Goal: Task Accomplishment & Management: Use online tool/utility

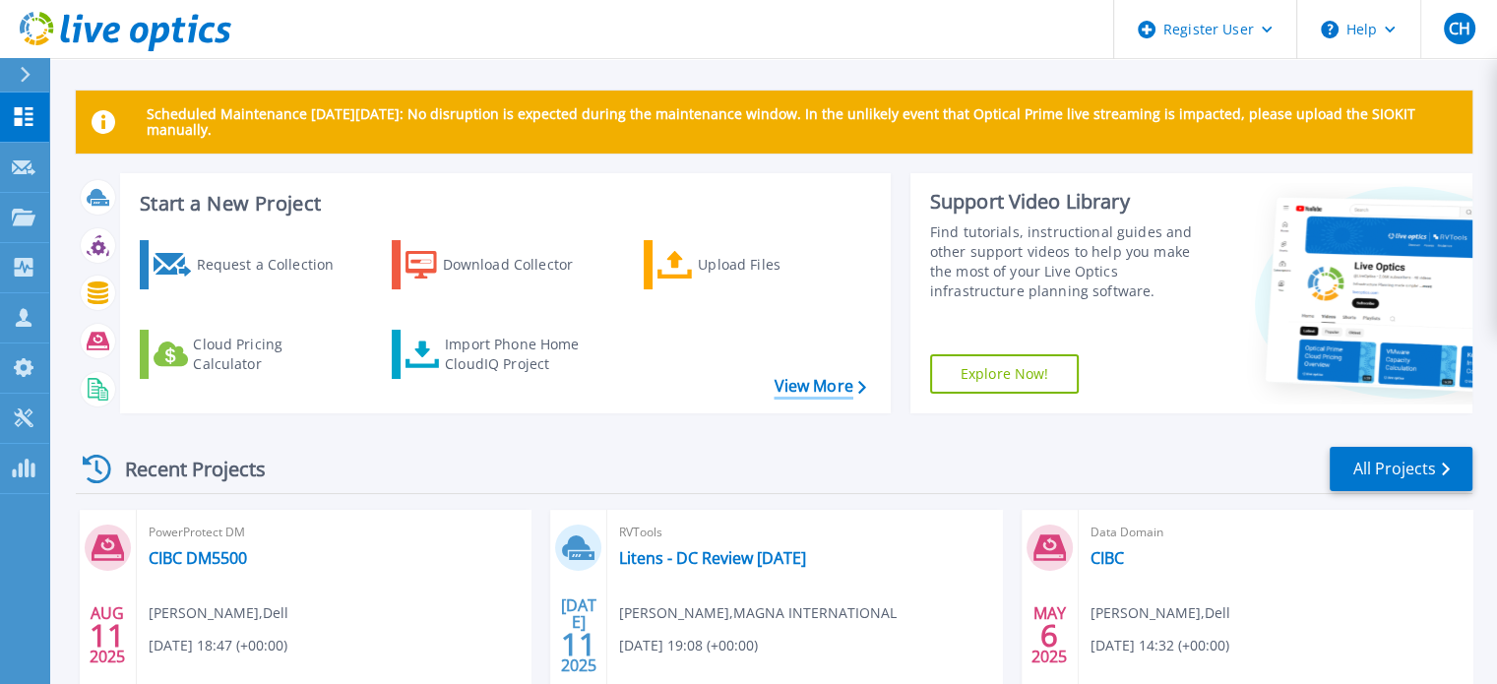
click at [816, 393] on link "View More" at bounding box center [819, 386] width 92 height 19
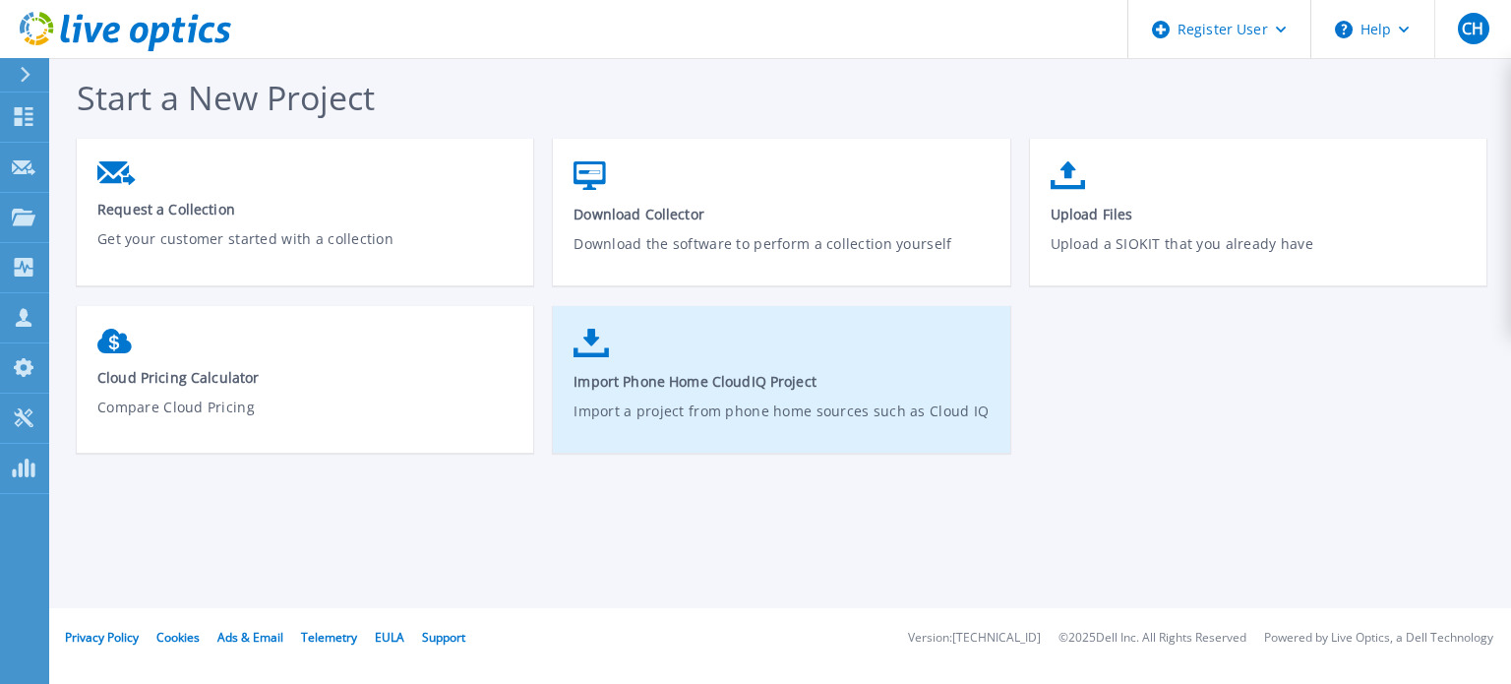
click at [706, 377] on span "Import Phone Home CloudIQ Project" at bounding box center [782, 381] width 416 height 19
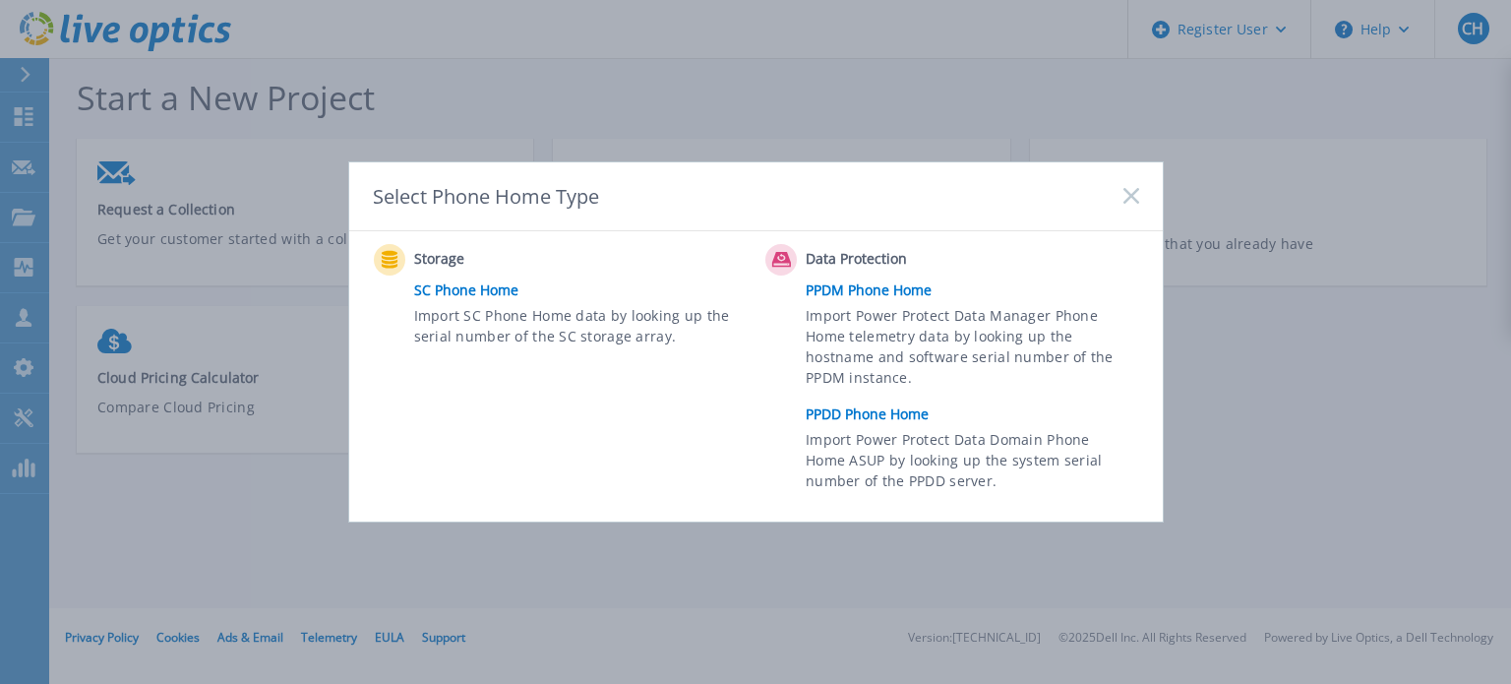
click at [884, 415] on link "PPDD Phone Home" at bounding box center [977, 415] width 342 height 30
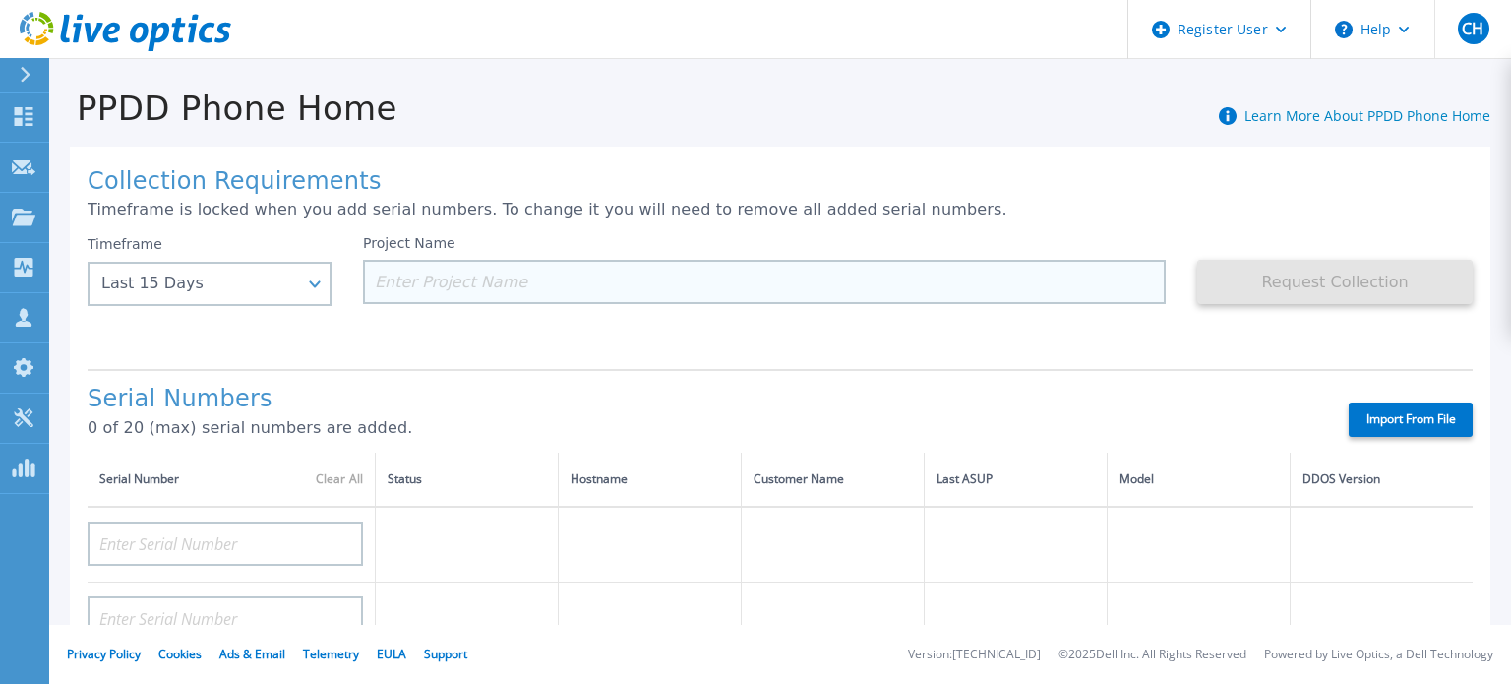
click at [515, 278] on input at bounding box center [764, 282] width 803 height 44
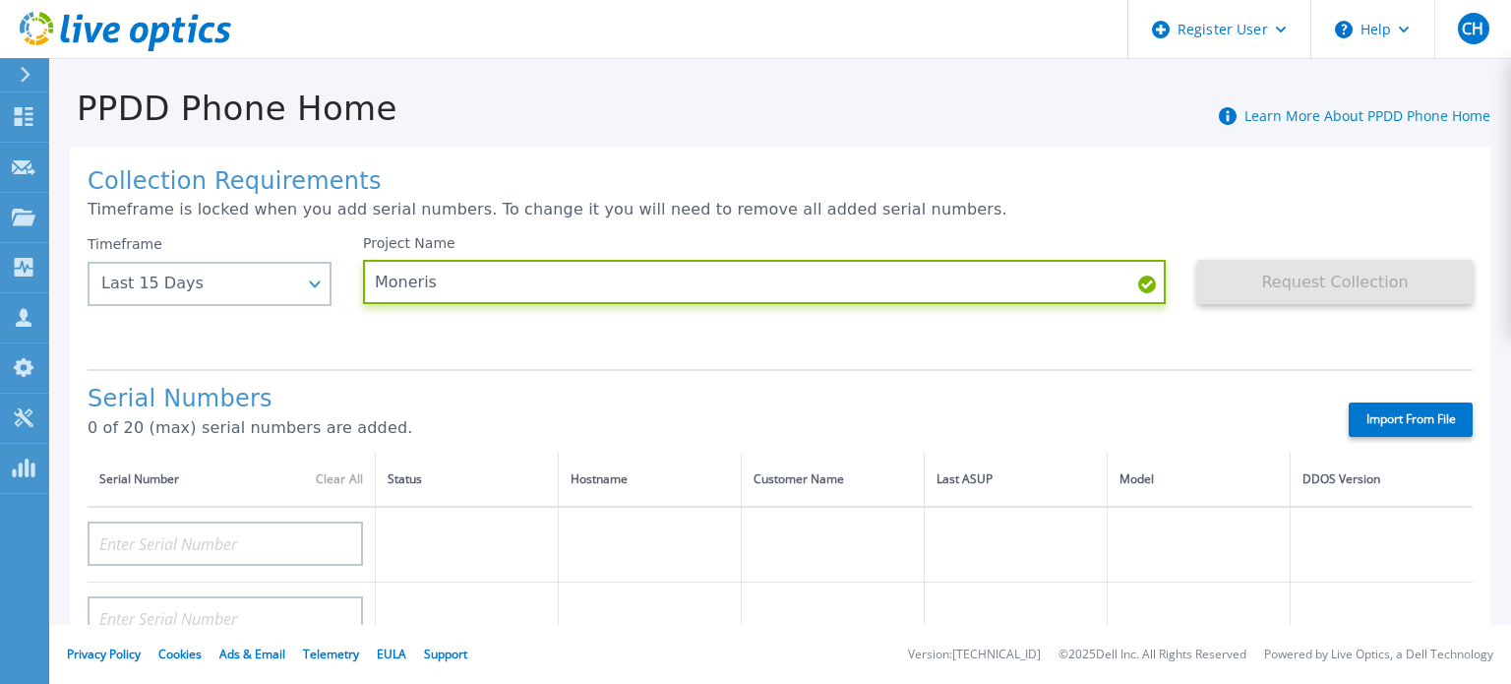
type input "Moneris"
click at [1198, 335] on div "Request Collection This might take a few minutes please wait..." at bounding box center [1336, 294] width 276 height 118
drag, startPoint x: 1484, startPoint y: 348, endPoint x: 1235, endPoint y: 393, distance: 252.9
click at [1484, 348] on div "Collection Requirements Timeframe is locked when you add serial numbers. To cha…" at bounding box center [780, 694] width 1462 height 1132
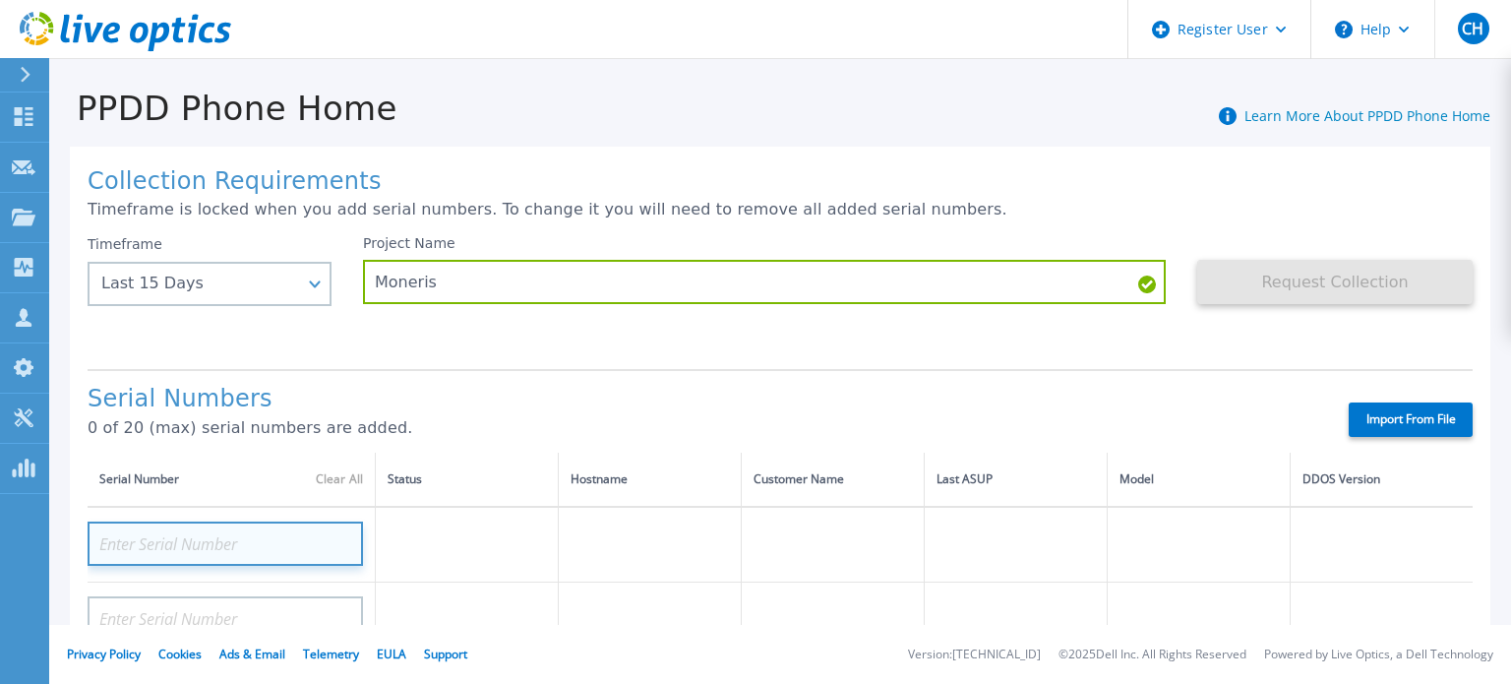
click at [192, 537] on input at bounding box center [226, 544] width 276 height 44
paste input "APX00245003952"
type input "APX00245003952"
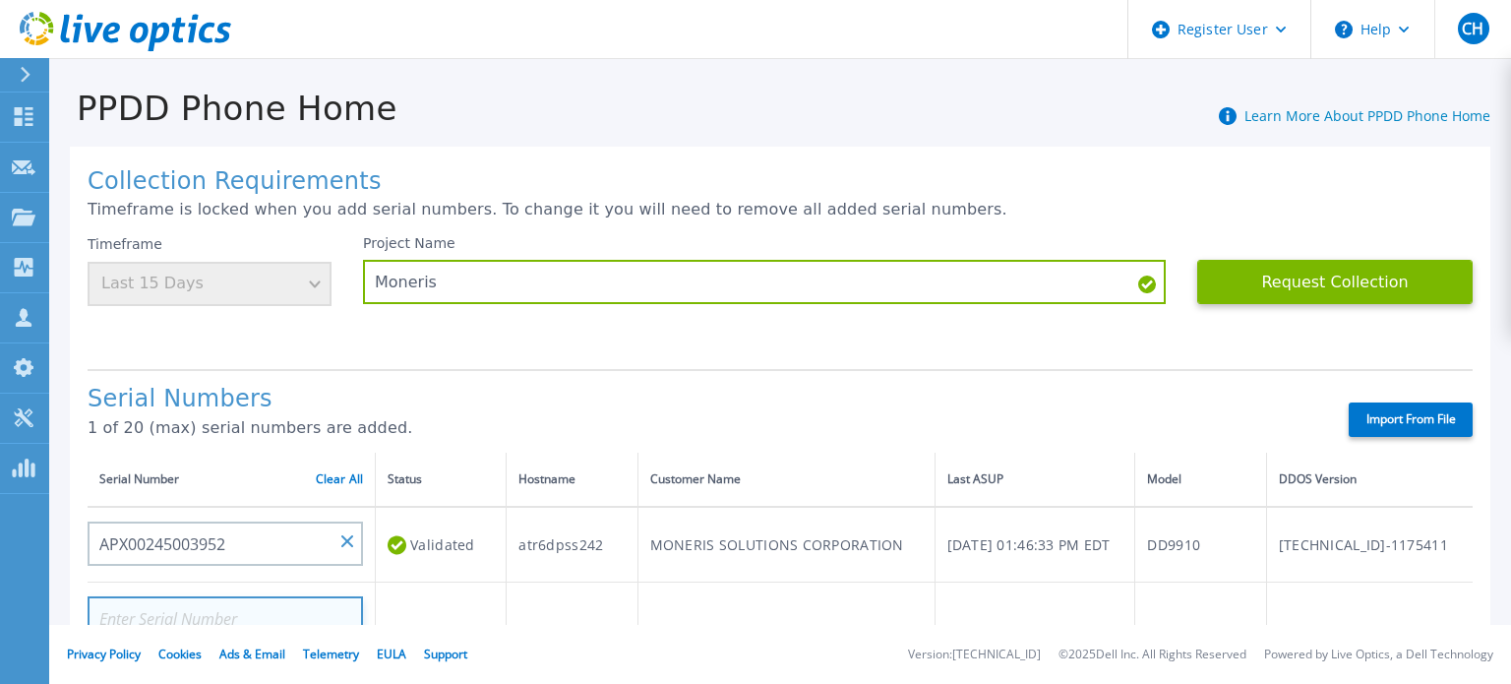
click at [183, 608] on input at bounding box center [226, 618] width 276 height 44
paste input "APX00245003977"
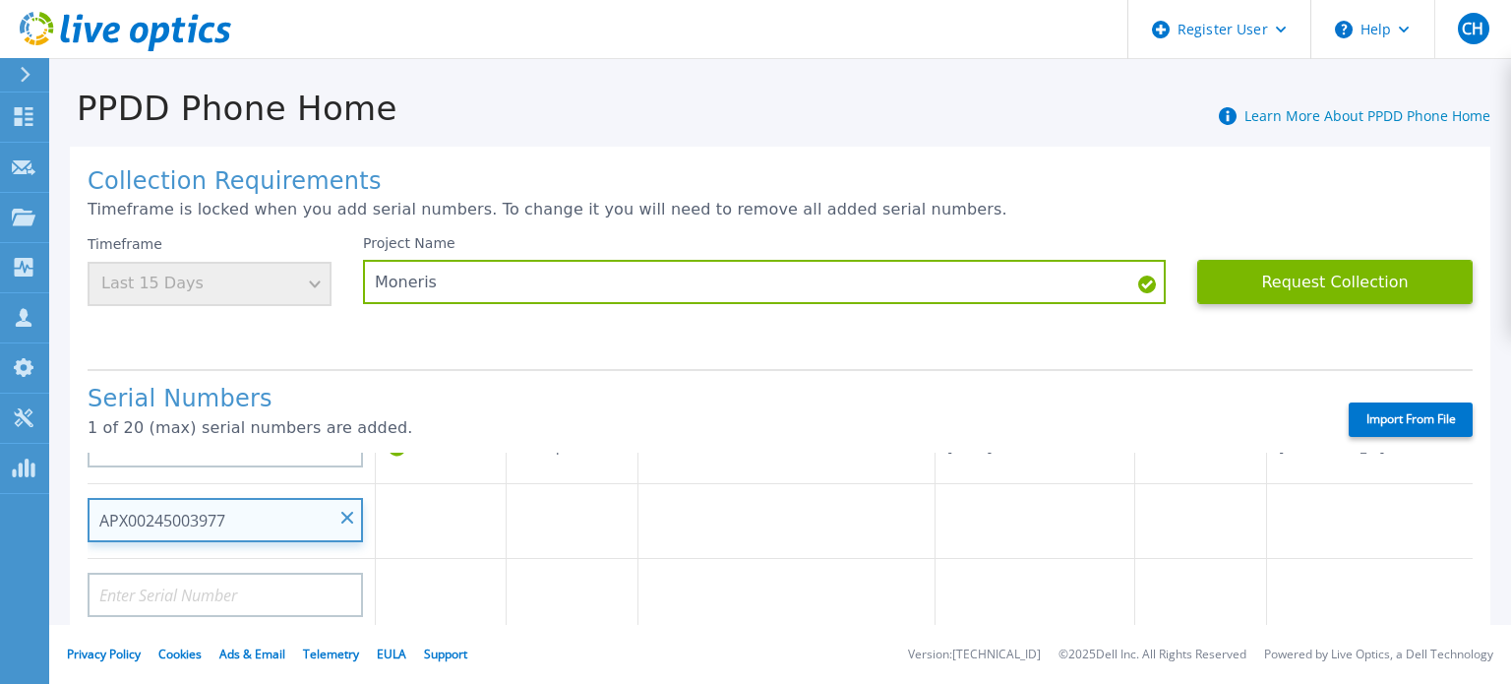
type input "APX00245003977"
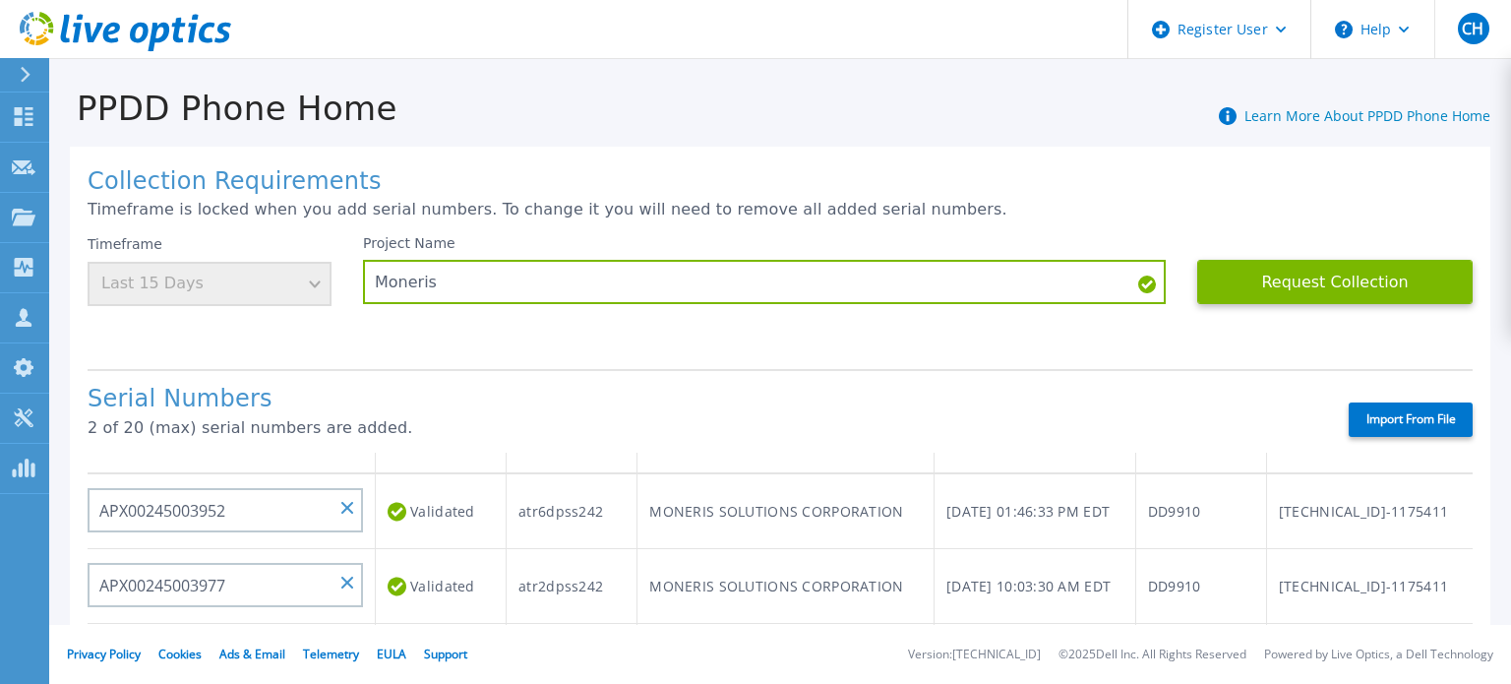
scroll to position [0, 0]
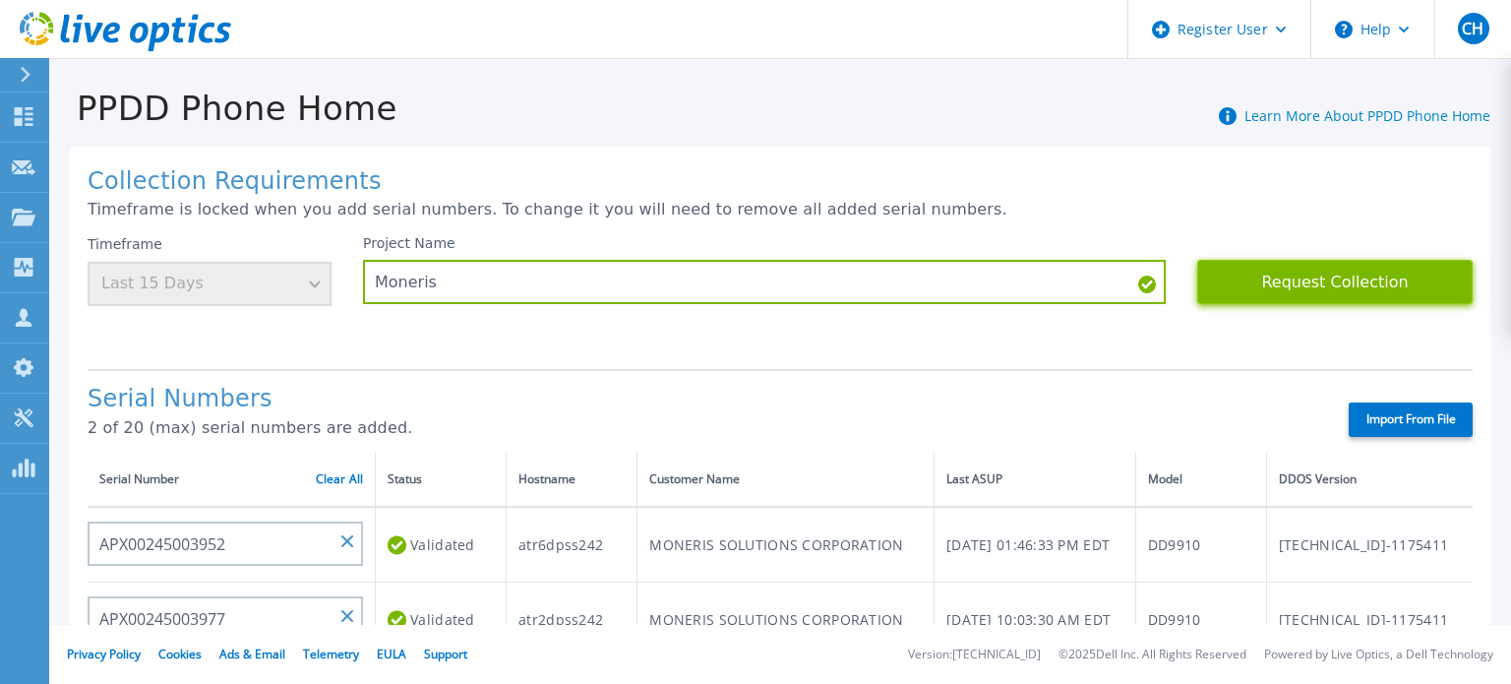
click at [1323, 287] on button "Request Collection" at bounding box center [1336, 282] width 276 height 44
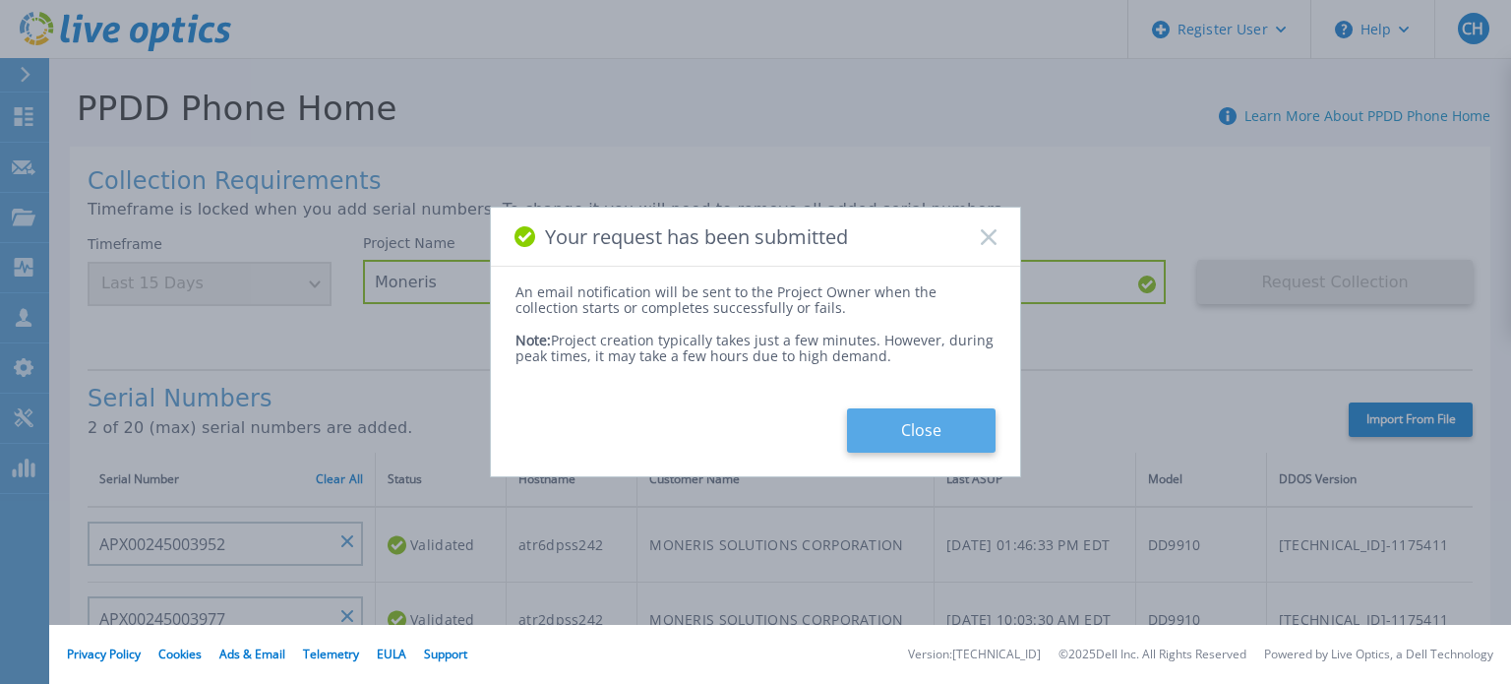
click at [917, 424] on button "Close" at bounding box center [921, 430] width 149 height 44
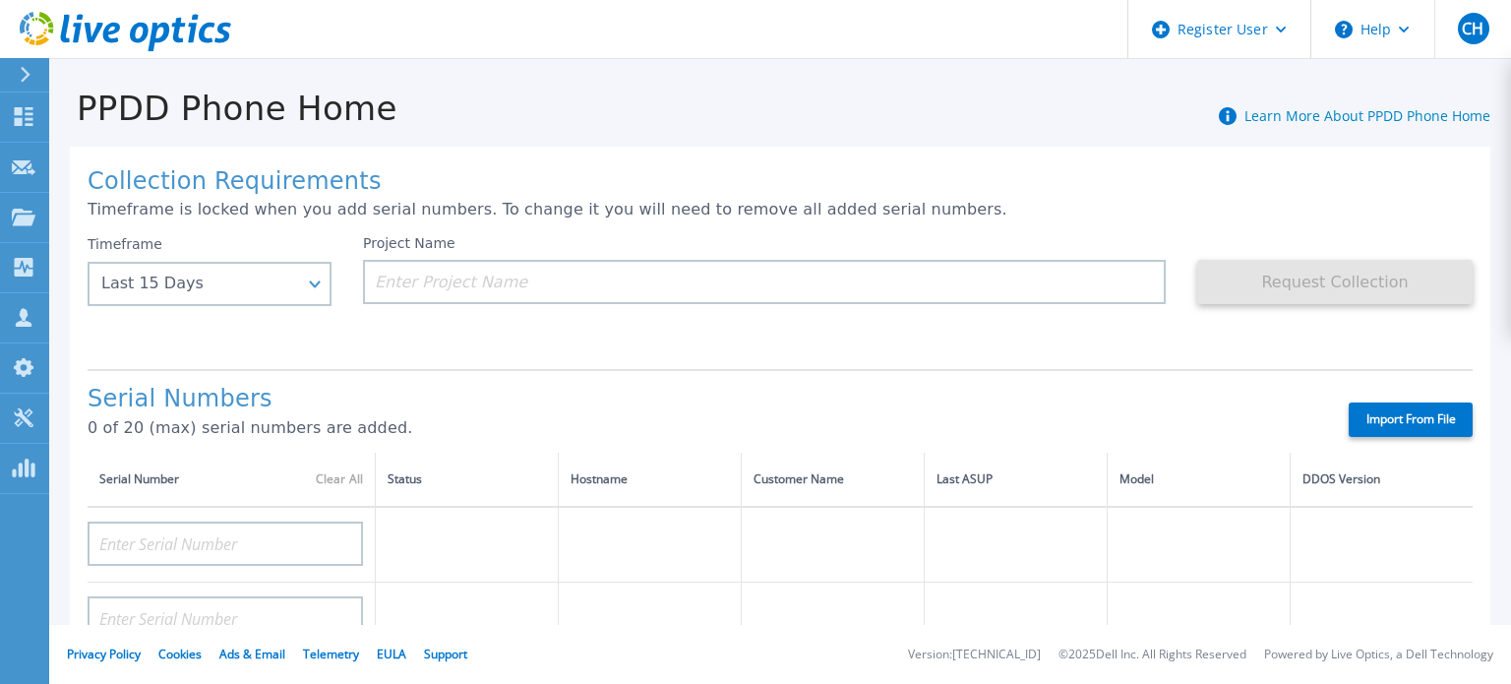
click at [27, 69] on icon at bounding box center [25, 75] width 11 height 16
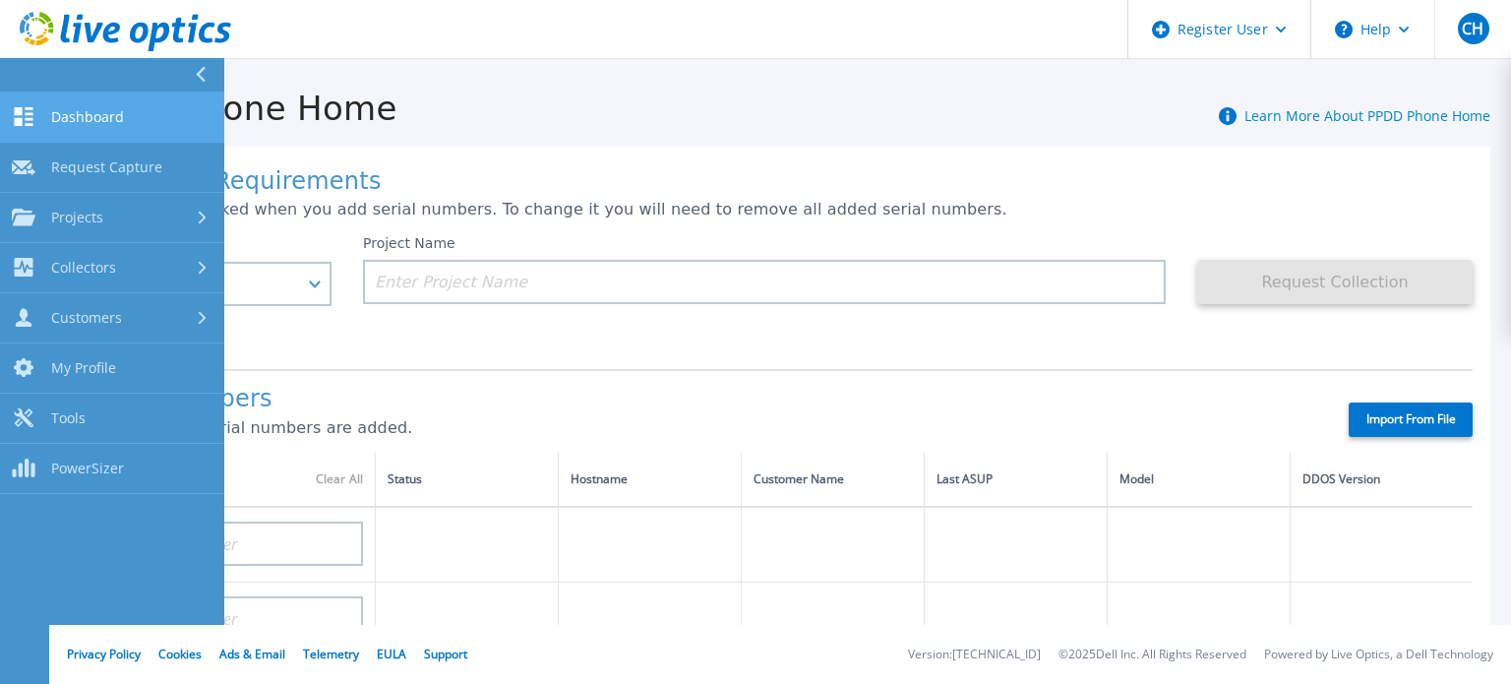
click at [76, 122] on span "Dashboard" at bounding box center [87, 117] width 73 height 18
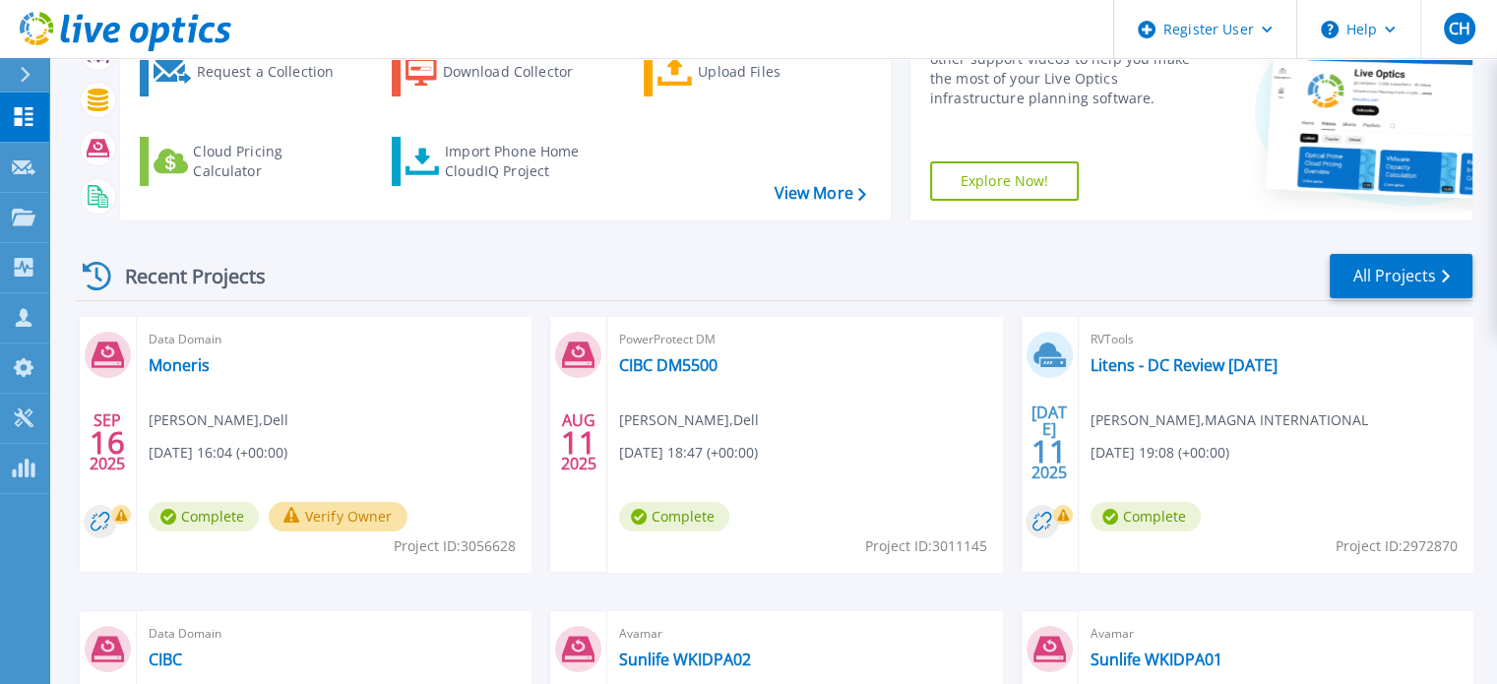
scroll to position [197, 0]
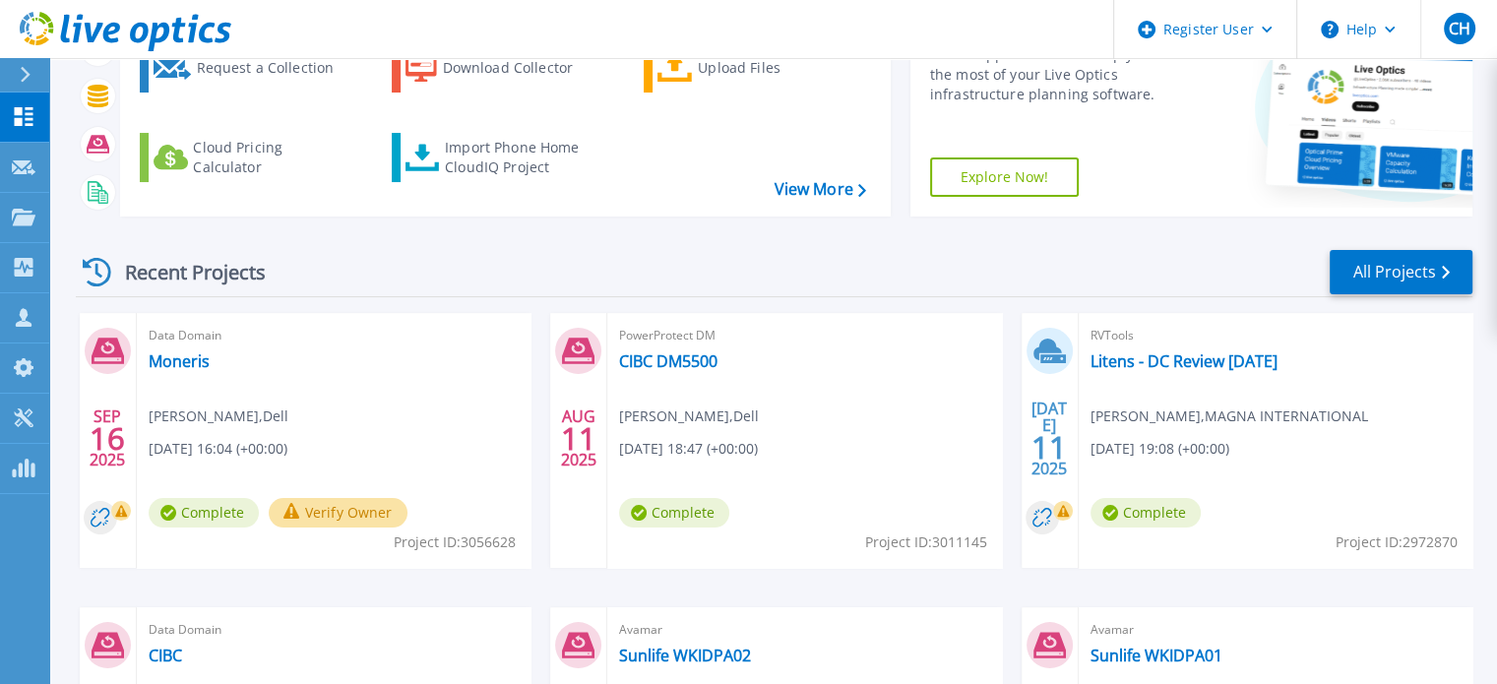
click at [330, 511] on button "Verify Owner" at bounding box center [338, 513] width 139 height 30
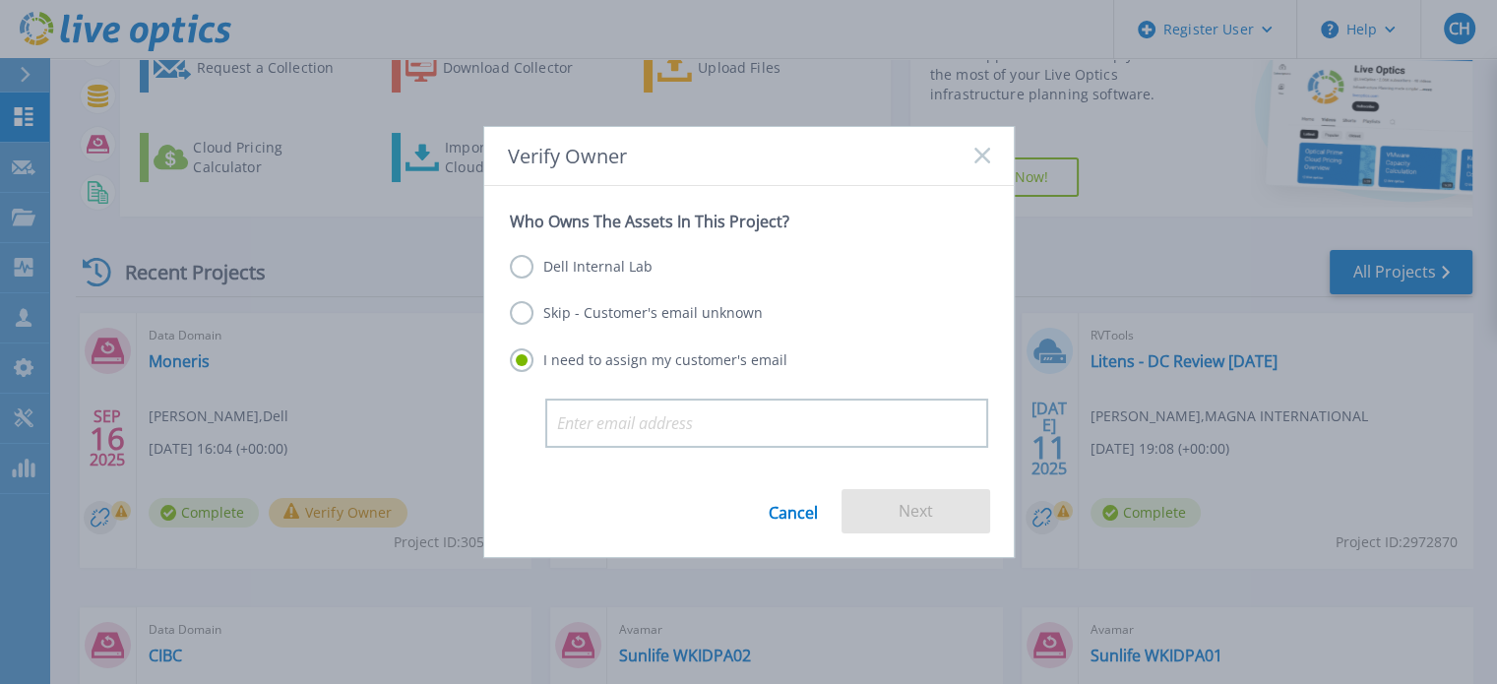
click at [591, 268] on label "Dell Internal Lab" at bounding box center [581, 267] width 143 height 24
click at [0, 0] on input "Dell Internal Lab" at bounding box center [0, 0] width 0 height 0
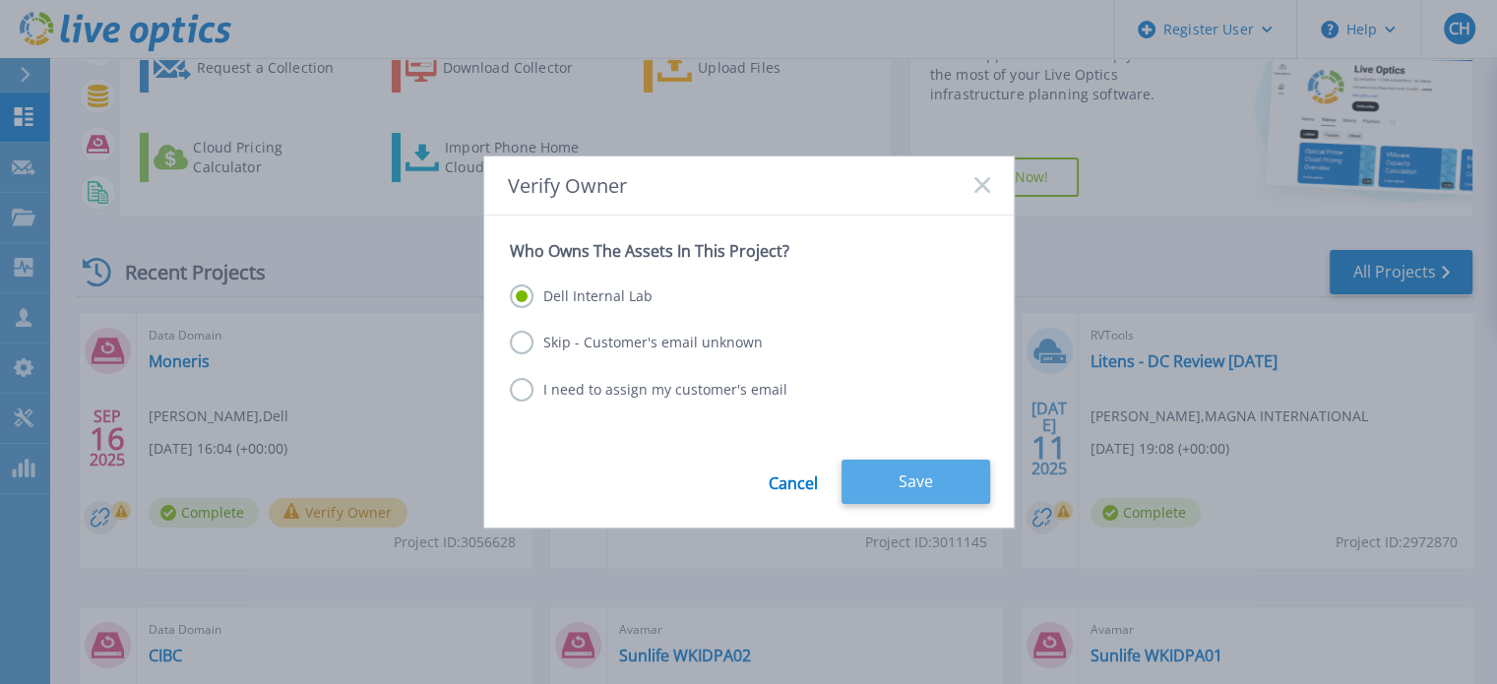
click at [897, 478] on button "Save" at bounding box center [915, 482] width 149 height 44
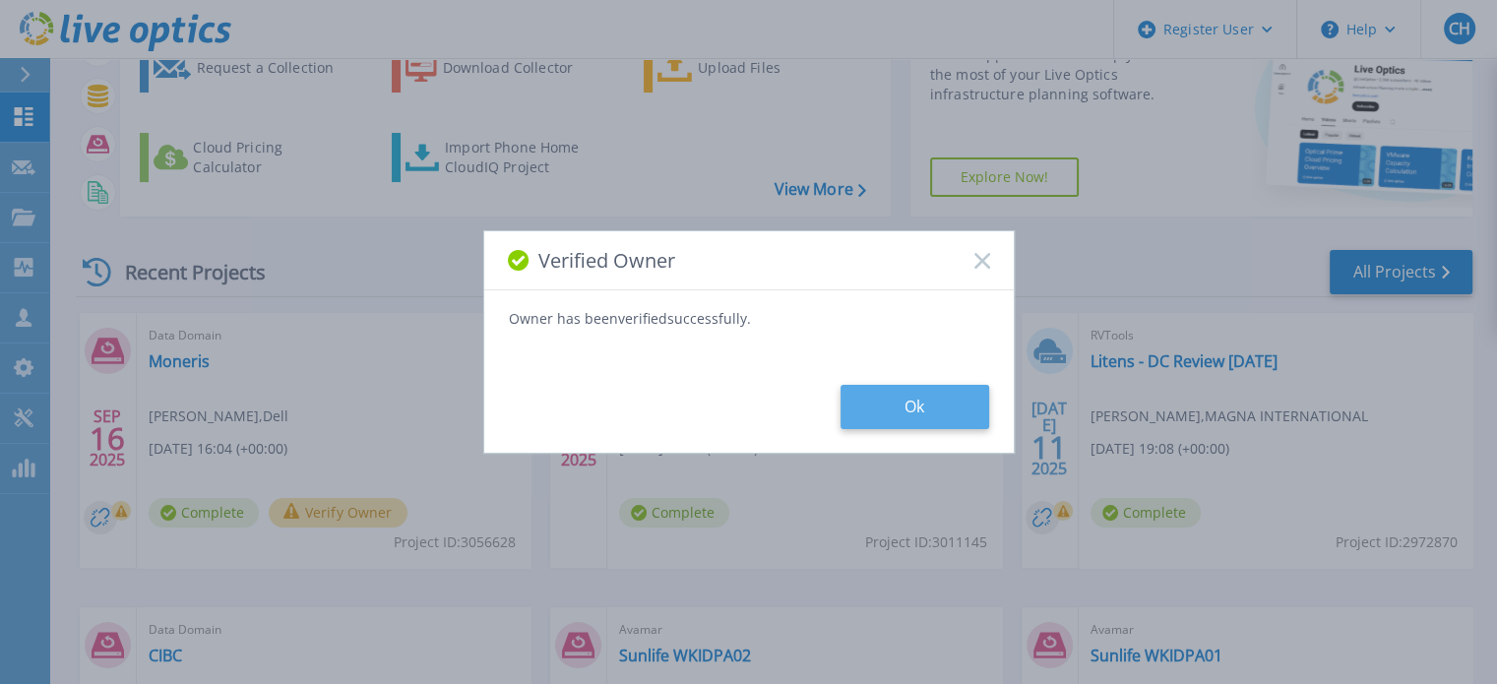
click at [963, 399] on button "Ok" at bounding box center [914, 407] width 149 height 44
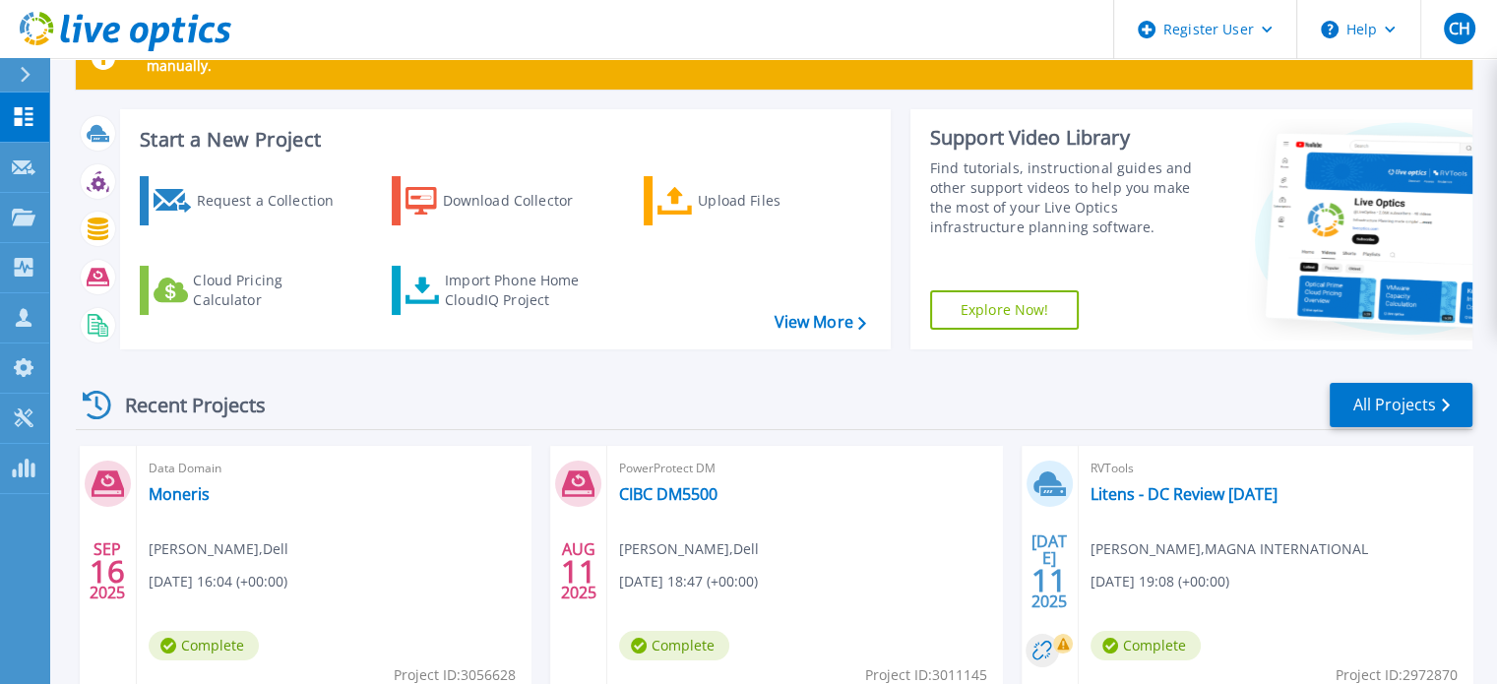
scroll to position [197, 0]
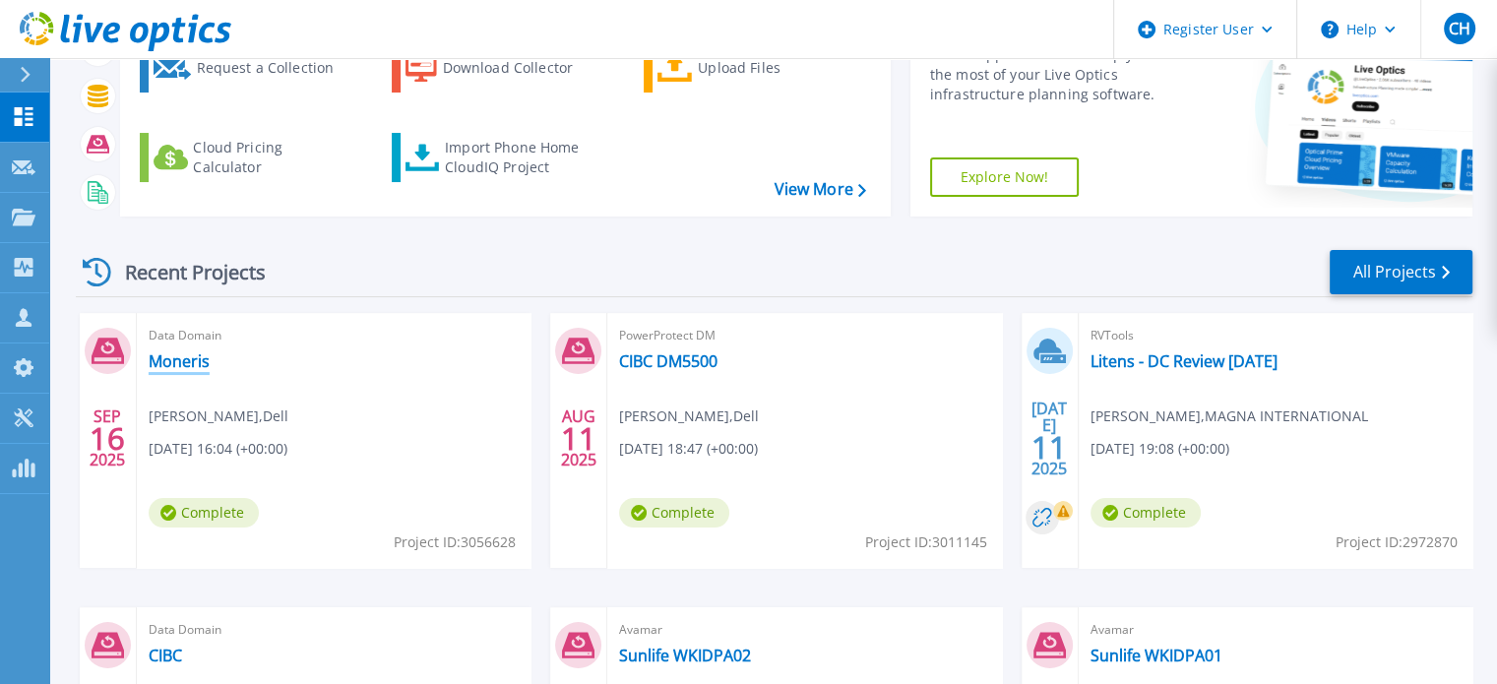
click at [165, 361] on link "Moneris" at bounding box center [179, 361] width 61 height 20
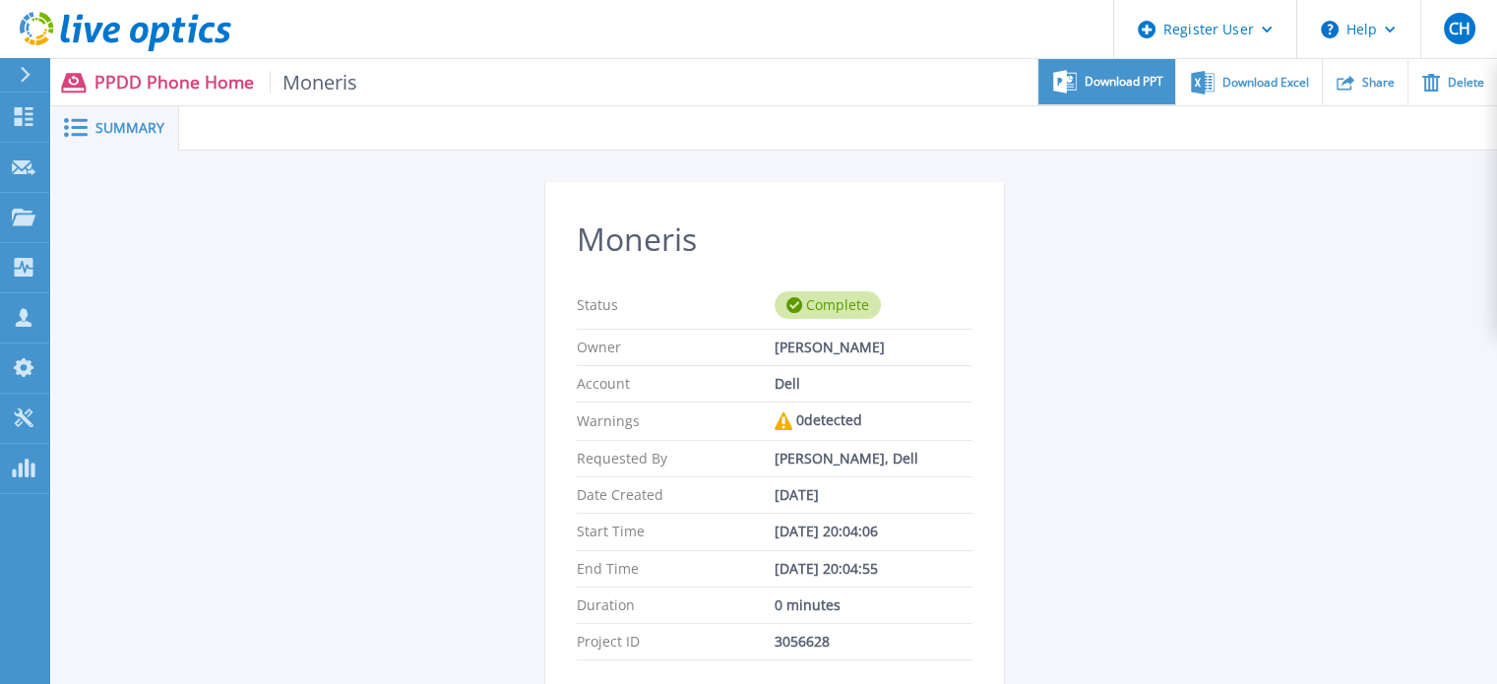
click at [1110, 81] on span "Download PPT" at bounding box center [1123, 82] width 79 height 12
